Goal: Task Accomplishment & Management: Use online tool/utility

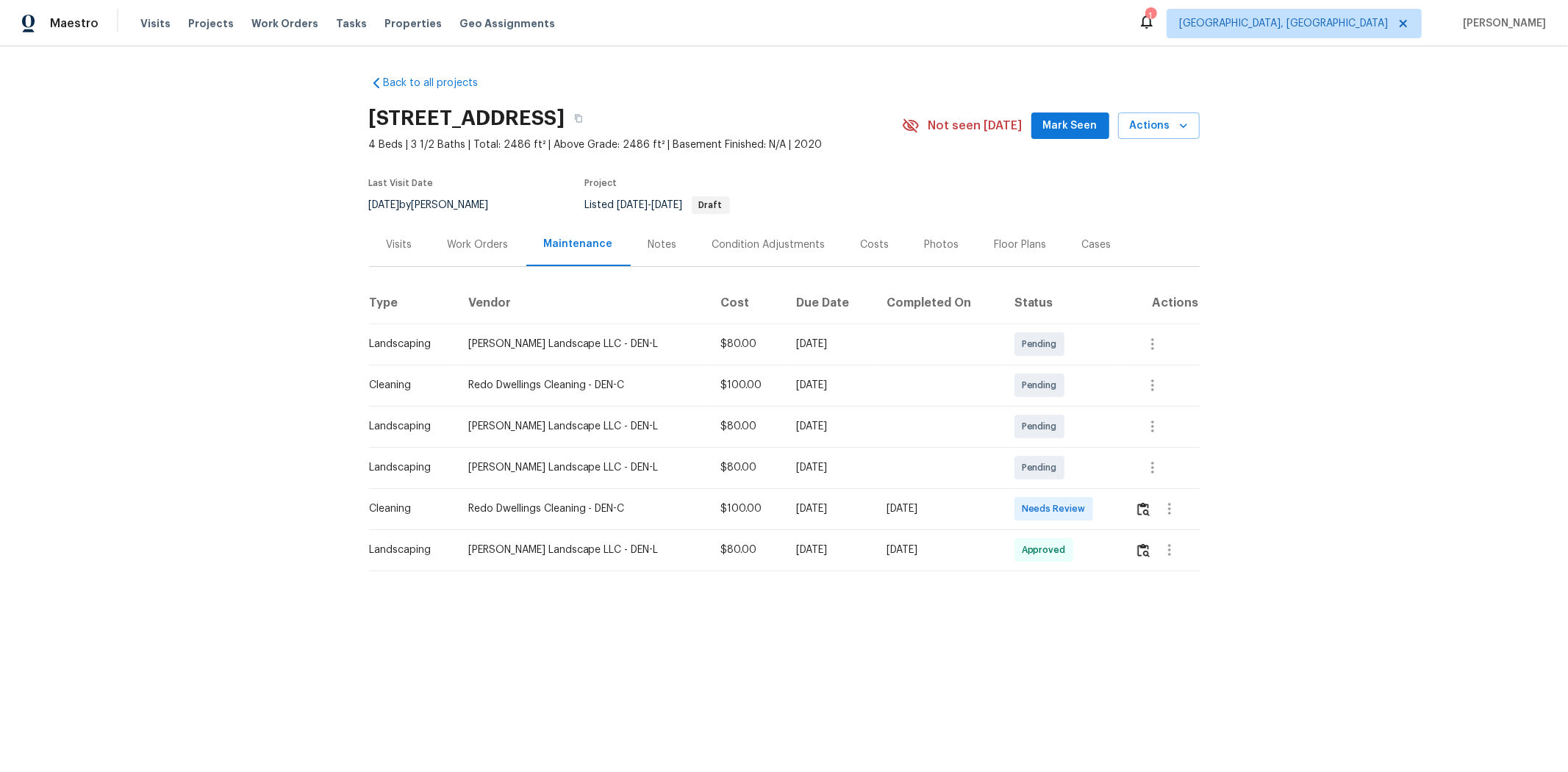
click at [1115, 516] on td at bounding box center [1161, 508] width 77 height 41
click at [1115, 515] on img "button" at bounding box center [1143, 509] width 12 height 14
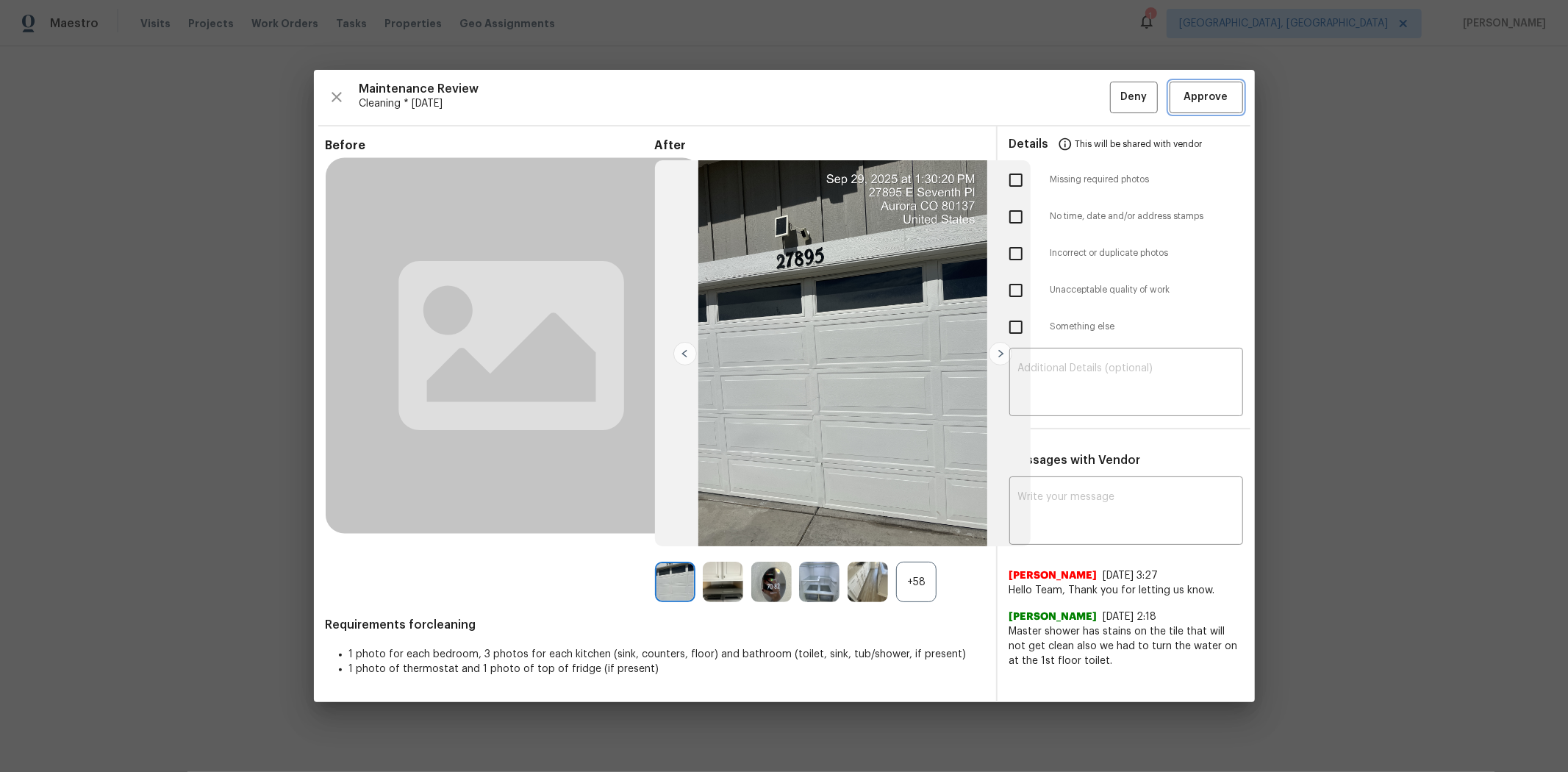
click at [1115, 92] on span "Approve" at bounding box center [1206, 97] width 45 height 18
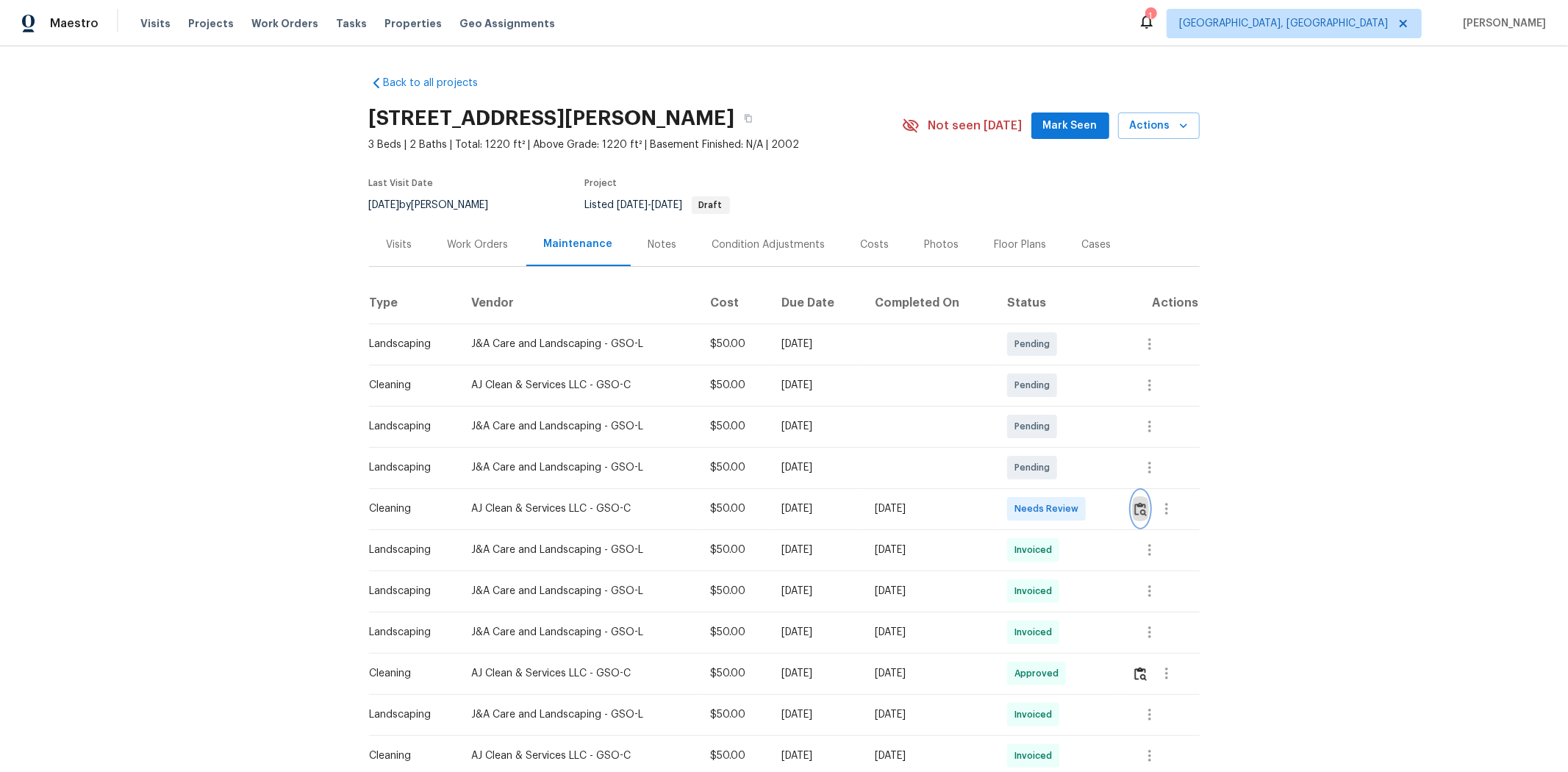
click at [1115, 510] on img "button" at bounding box center [1140, 509] width 12 height 14
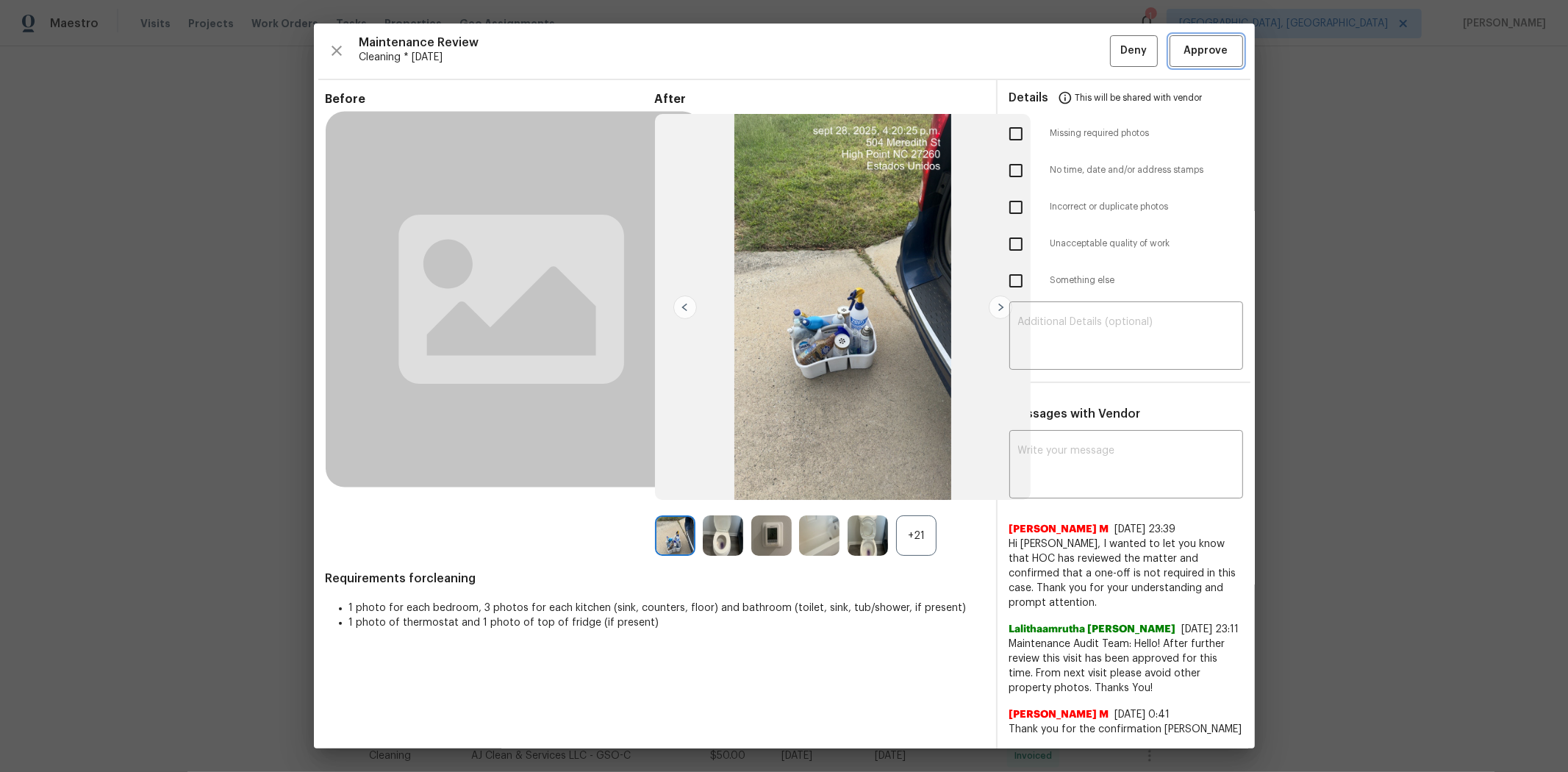
click at [1115, 45] on span "Approve" at bounding box center [1206, 50] width 45 height 18
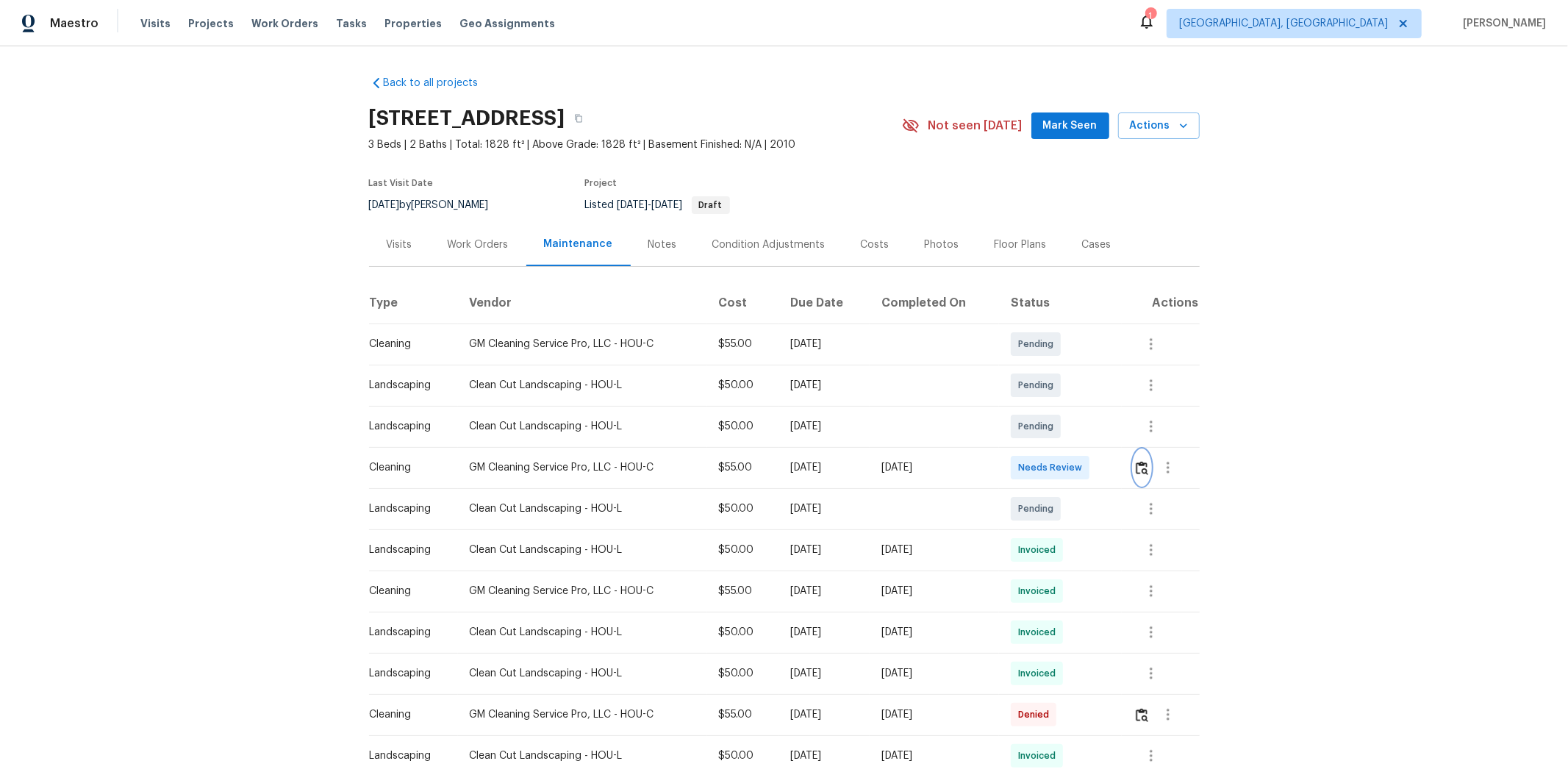
click at [1115, 470] on img "button" at bounding box center [1141, 468] width 12 height 14
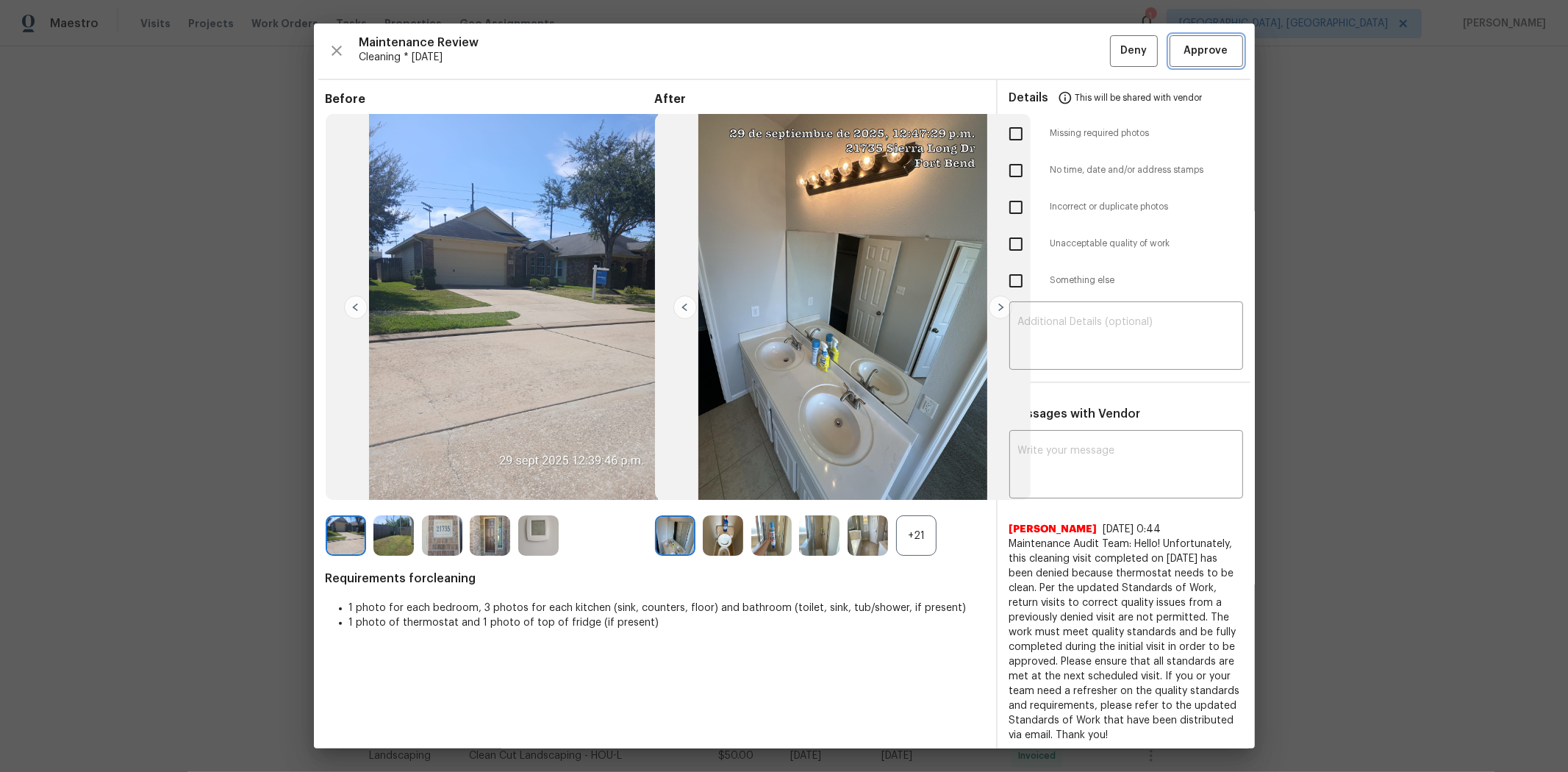
click at [1115, 48] on span "Approve" at bounding box center [1206, 50] width 45 height 18
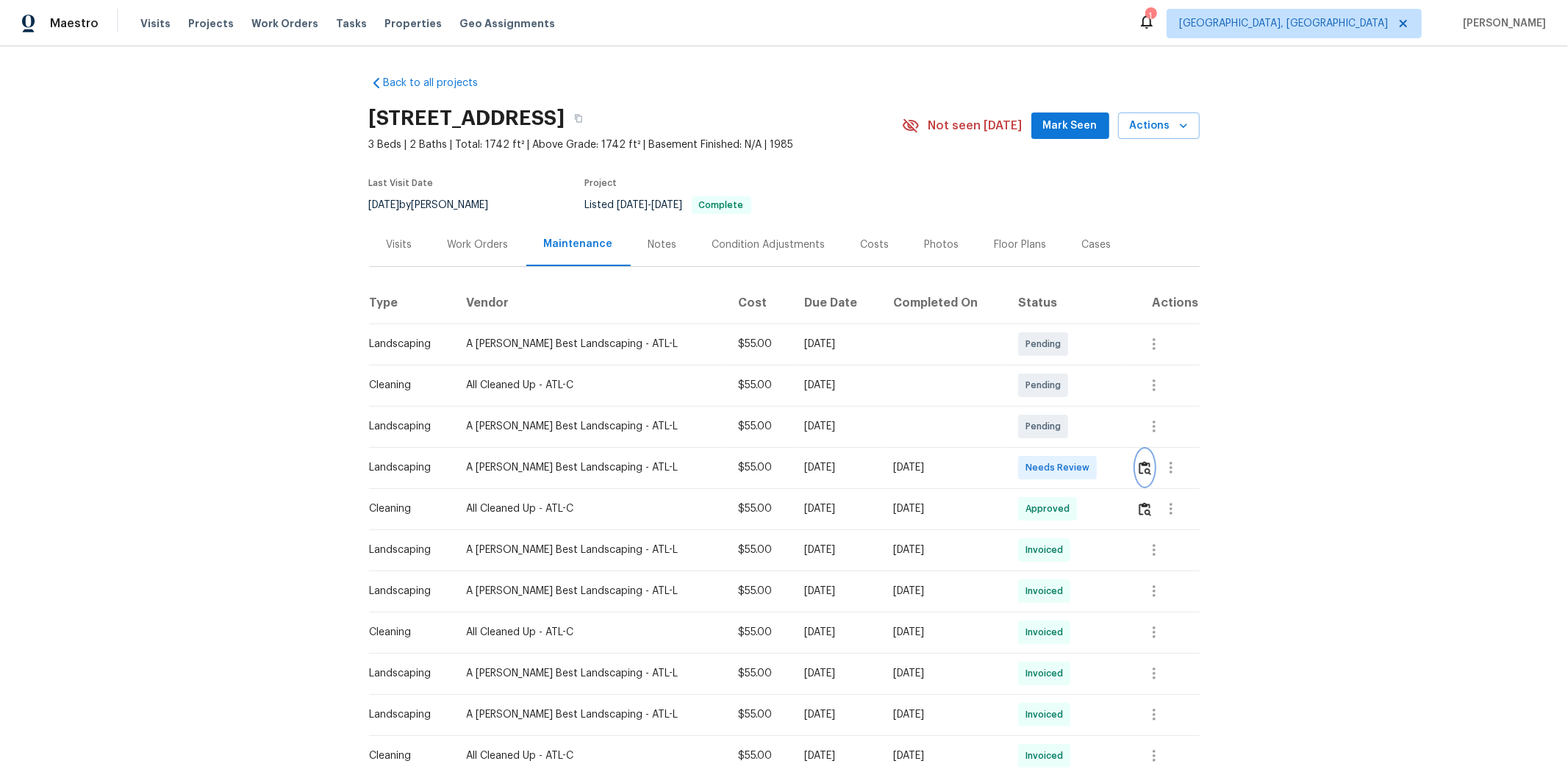
click at [1115, 475] on button "button" at bounding box center [1145, 468] width 17 height 35
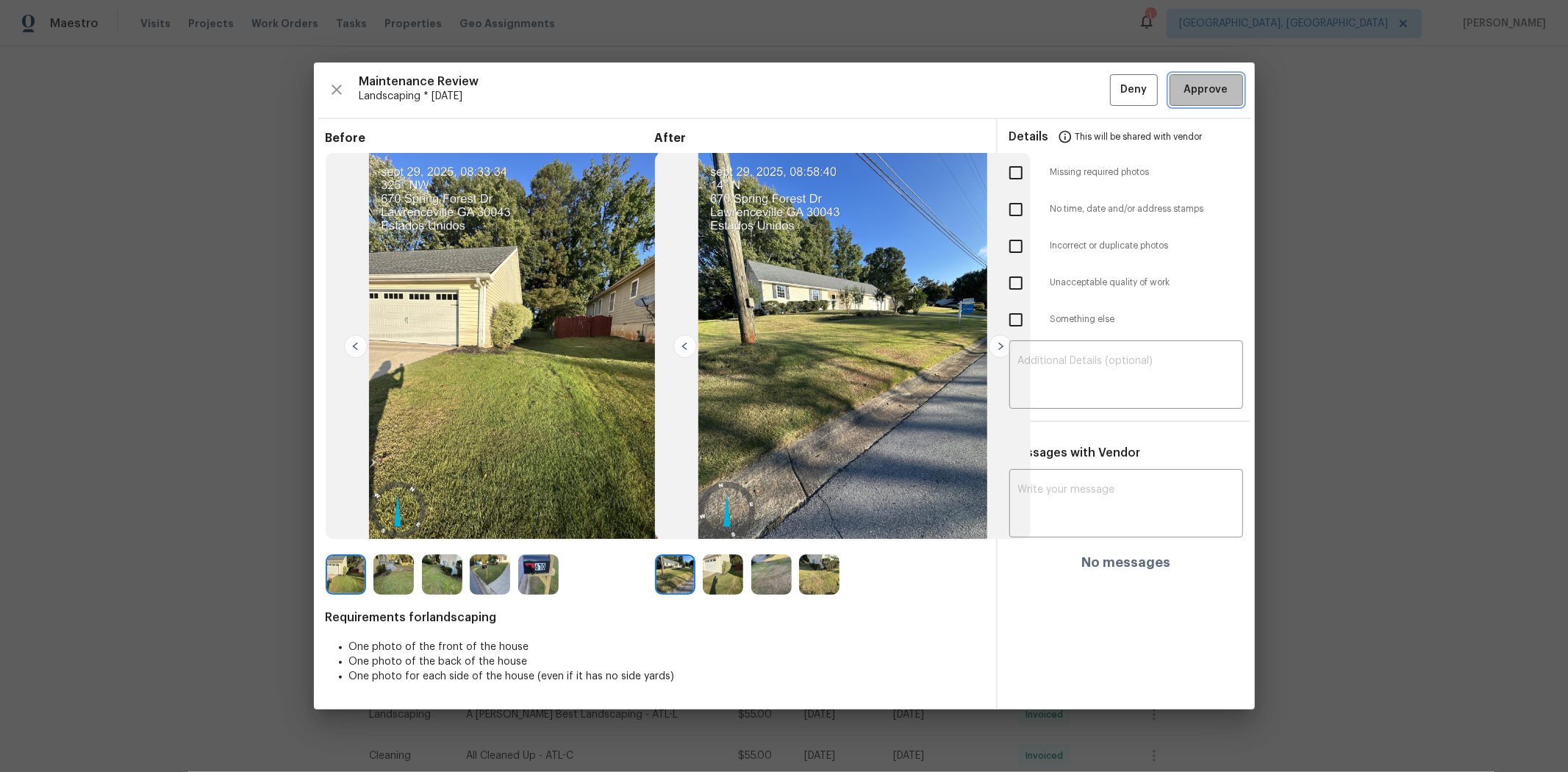
click at [1115, 80] on button "Approve" at bounding box center [1207, 89] width 74 height 31
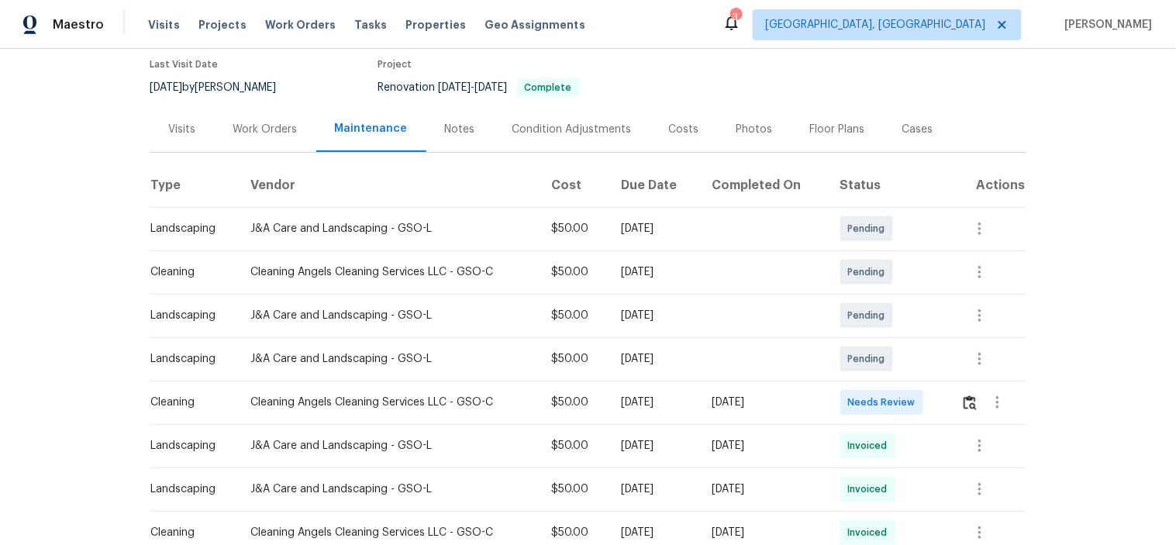
scroll to position [172, 0]
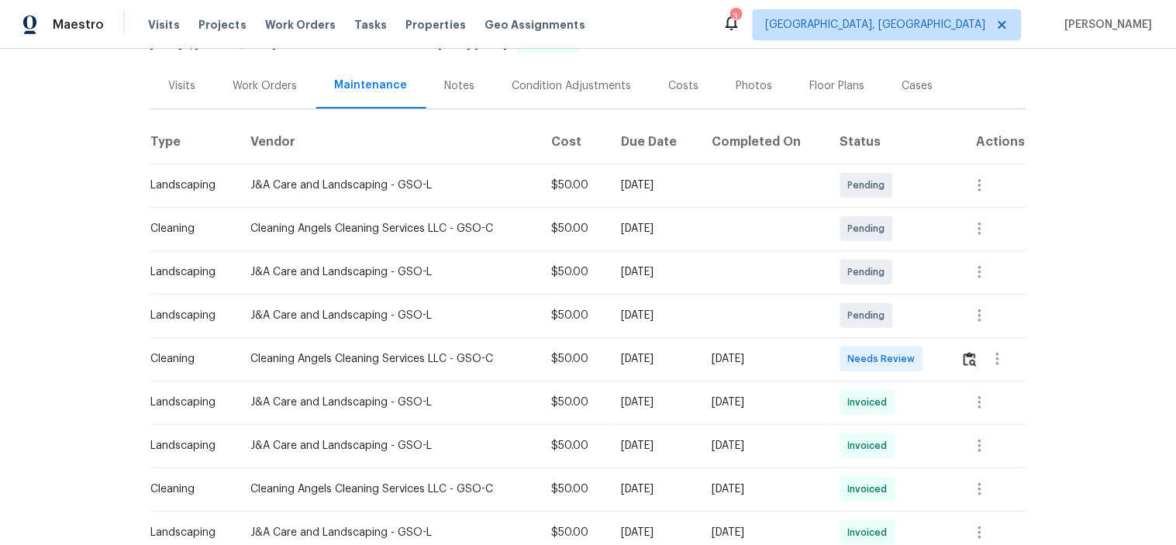
drag, startPoint x: 546, startPoint y: 362, endPoint x: 848, endPoint y: 362, distance: 302.4
click at [799, 362] on tr "Cleaning Cleaning Angels Cleaning Services LLC - GSO-C $50.00 [DATE] [DATE] Nee…" at bounding box center [588, 358] width 876 height 43
click at [969, 354] on img "button" at bounding box center [970, 359] width 13 height 15
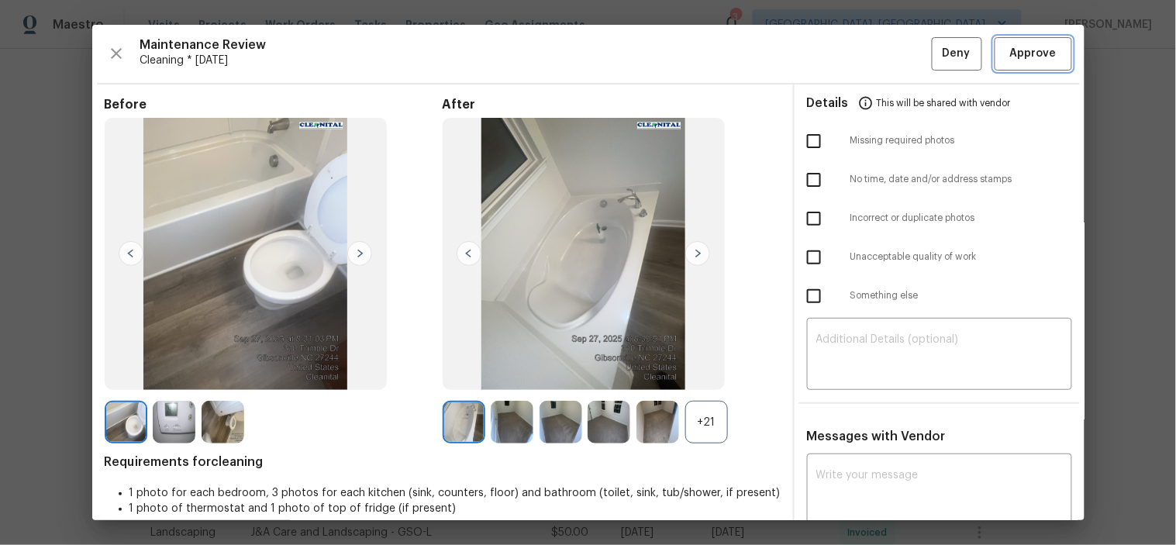
click at [1010, 45] on span "Approve" at bounding box center [1033, 53] width 47 height 19
